Goal: Complete application form

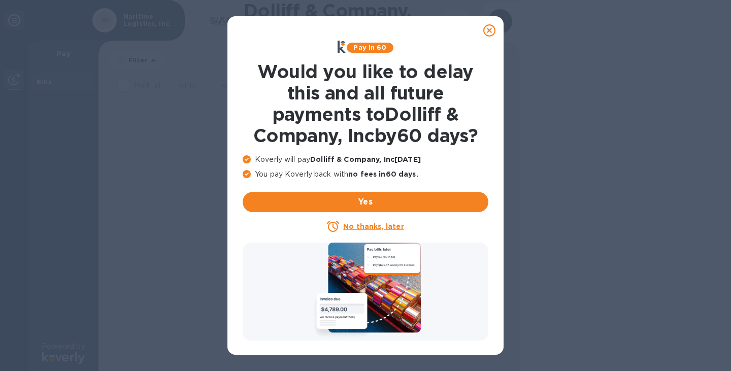
click at [376, 227] on u "No thanks, later" at bounding box center [373, 226] width 60 height 8
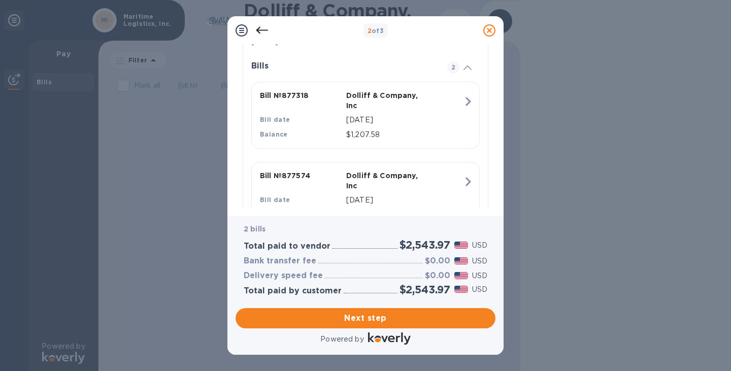
scroll to position [275, 0]
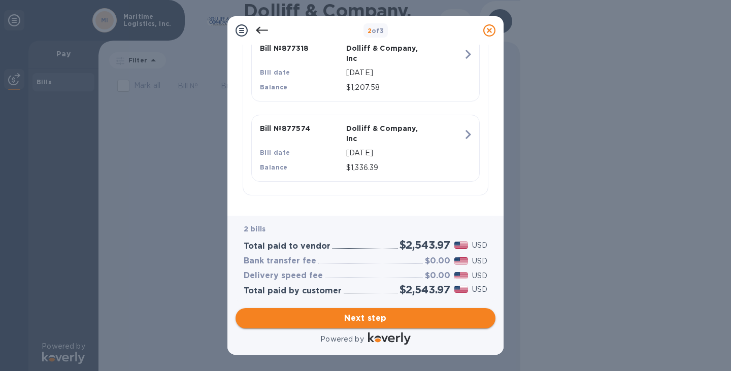
click at [376, 312] on span "Next step" at bounding box center [366, 318] width 244 height 12
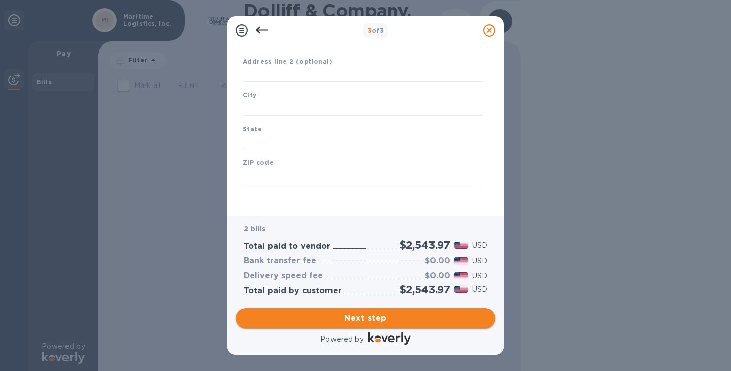
type input "[GEOGRAPHIC_DATA]"
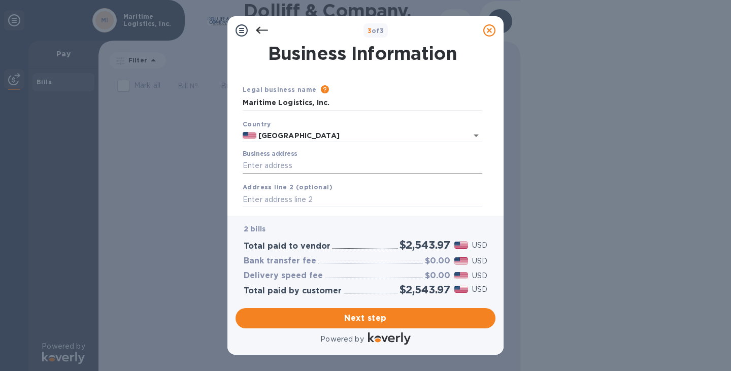
click at [287, 166] on input "Business address" at bounding box center [362, 165] width 239 height 15
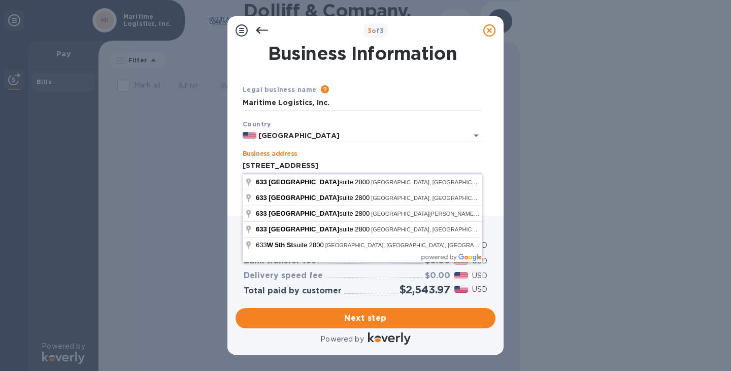
type input "[STREET_ADDRESS]"
click at [235, 144] on div "Business Information Legal business name Please provide the legal name that app…" at bounding box center [365, 130] width 276 height 171
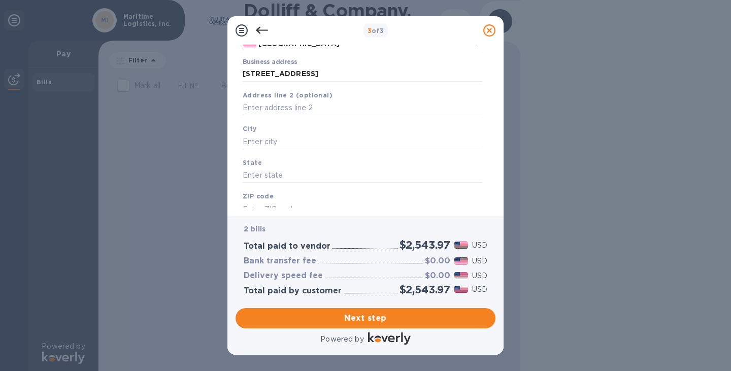
scroll to position [92, 0]
click at [302, 142] on input "text" at bounding box center [362, 140] width 239 height 15
type input "[GEOGRAPHIC_DATA]"
type input "CA"
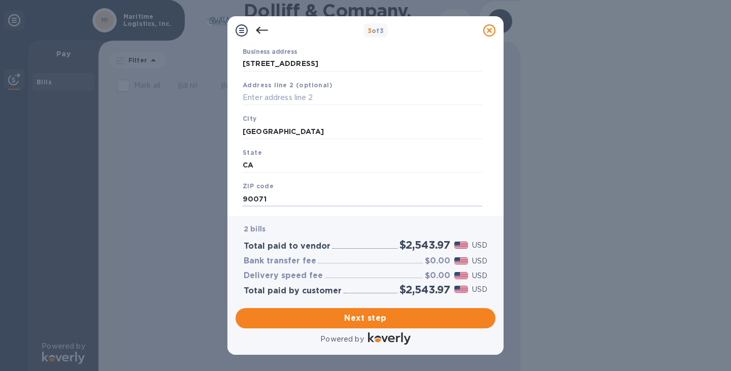
type input "90071"
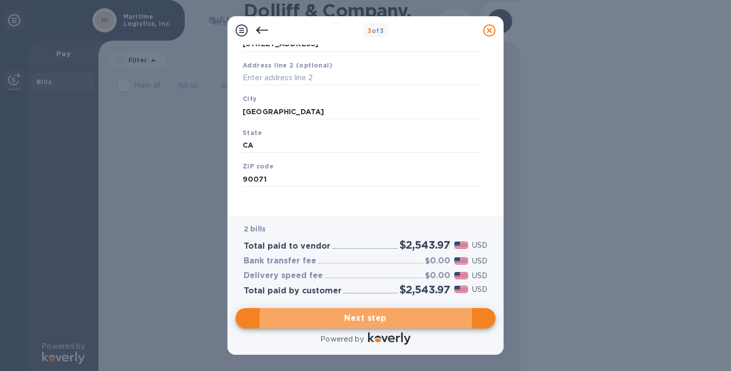
scroll to position [126, 0]
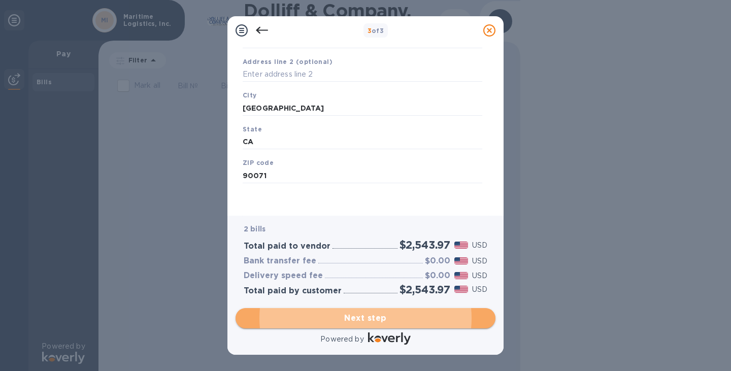
click at [419, 317] on span "Next step" at bounding box center [366, 318] width 244 height 12
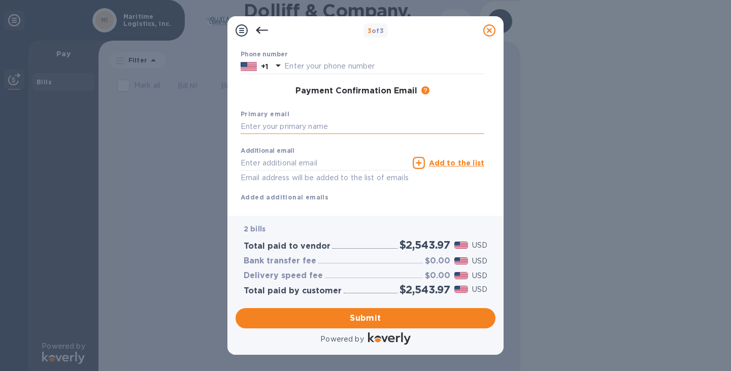
click at [322, 127] on input "text" at bounding box center [362, 126] width 244 height 15
click at [316, 128] on input "accounting" at bounding box center [362, 126] width 244 height 15
type input "[EMAIL_ADDRESS][DOMAIN_NAME]"
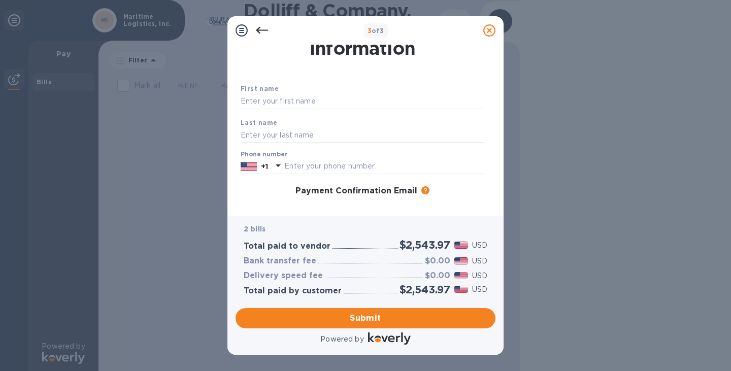
scroll to position [25, 0]
click at [339, 105] on input "text" at bounding box center [362, 102] width 244 height 15
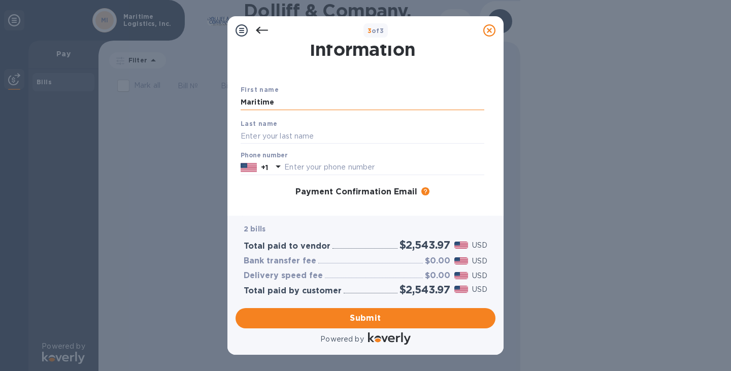
type input "Maritime"
type input "Logistics Inc"
click at [457, 177] on div "Phone number [PHONE_NUMBER]" at bounding box center [362, 163] width 252 height 31
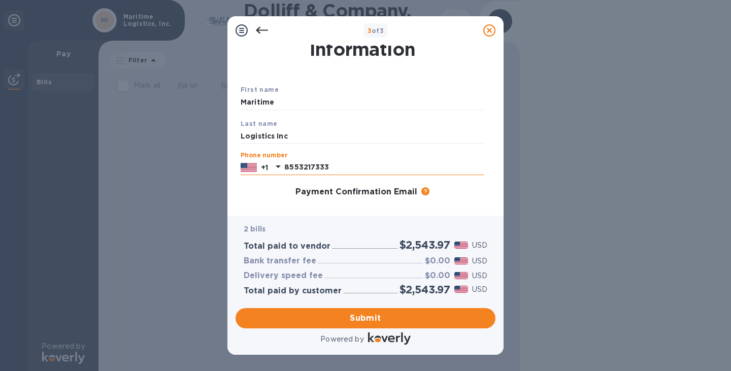
click at [426, 167] on input "8553217333" at bounding box center [384, 167] width 200 height 15
type input "8553217333"
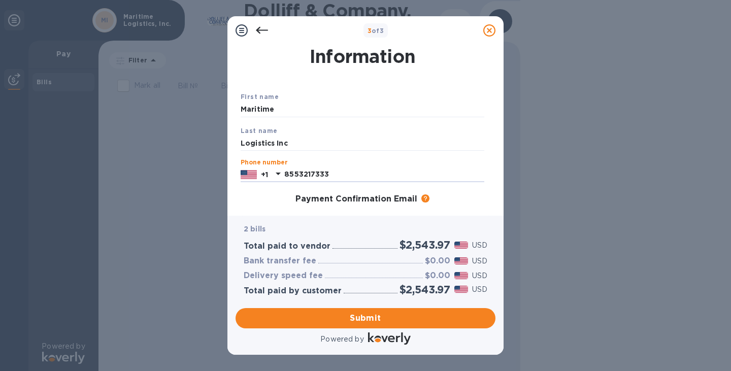
scroll to position [14, 0]
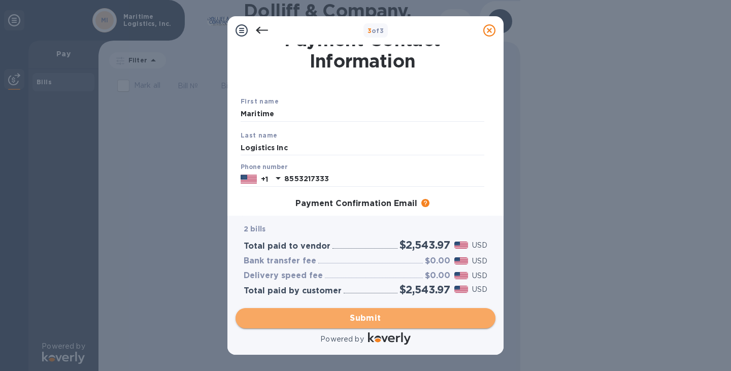
click at [361, 324] on button "Submit" at bounding box center [365, 318] width 260 height 20
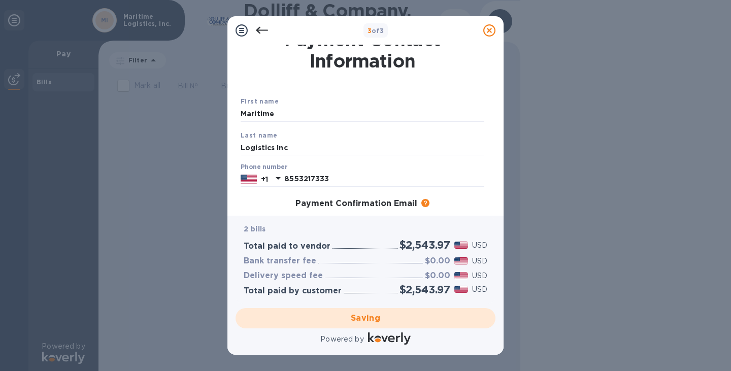
scroll to position [0, 0]
